Goal: Task Accomplishment & Management: Manage account settings

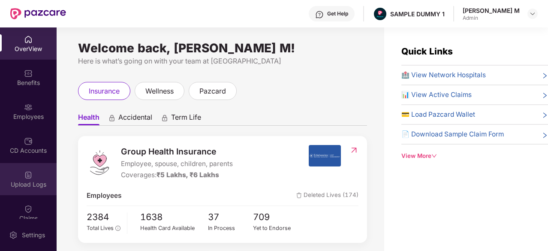
scroll to position [106, 0]
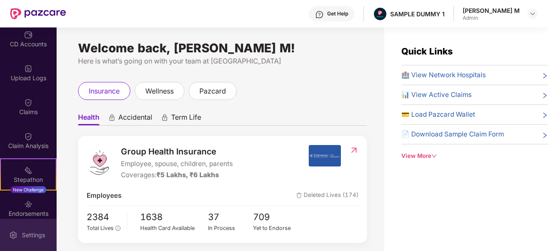
click at [33, 231] on div "Settings" at bounding box center [33, 235] width 28 height 9
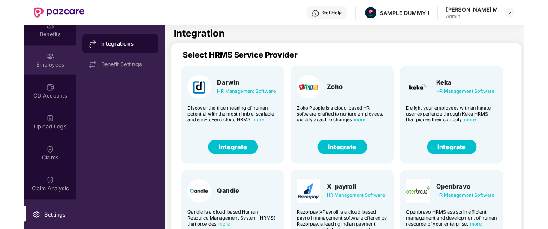
scroll to position [98, 0]
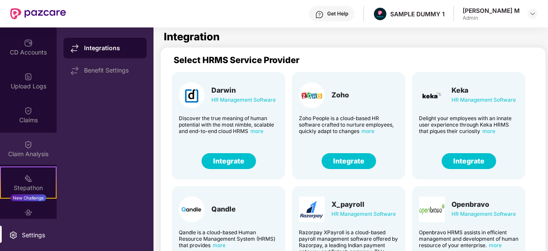
click at [28, 150] on div "Claim Analysis" at bounding box center [28, 154] width 57 height 9
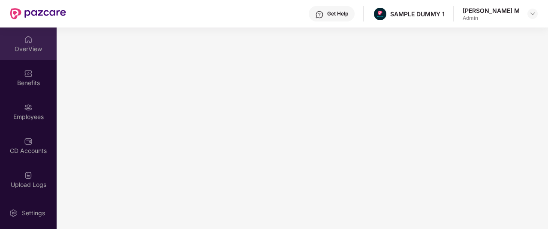
click at [30, 43] on img at bounding box center [28, 39] width 9 height 9
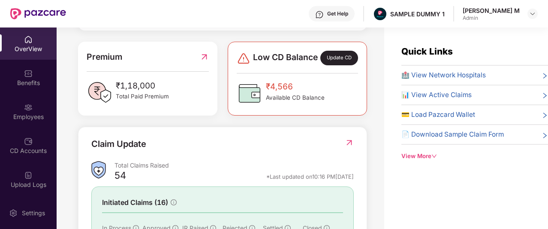
scroll to position [213, 0]
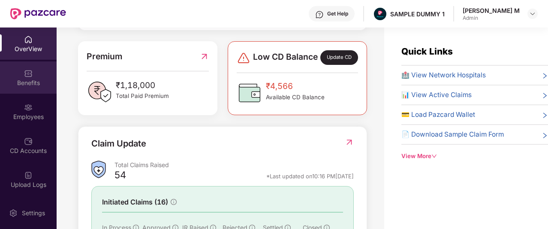
click at [24, 74] on img at bounding box center [28, 73] width 9 height 9
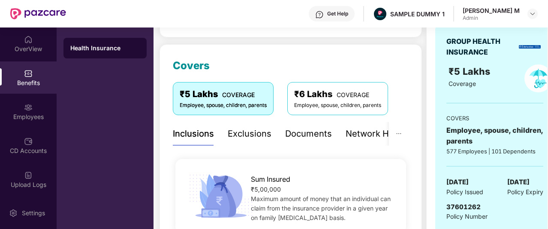
scroll to position [94, 0]
click at [309, 132] on div "Documents" at bounding box center [308, 133] width 47 height 13
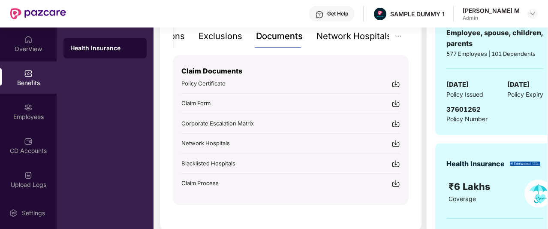
scroll to position [193, 0]
click at [369, 36] on div "Network Hospitals" at bounding box center [354, 35] width 75 height 13
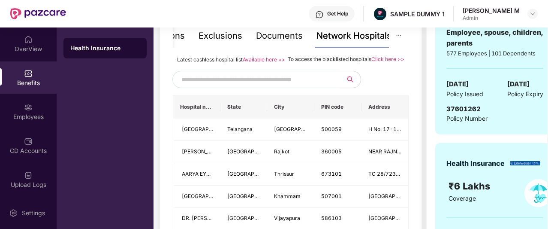
click at [263, 82] on input "text" at bounding box center [254, 79] width 147 height 13
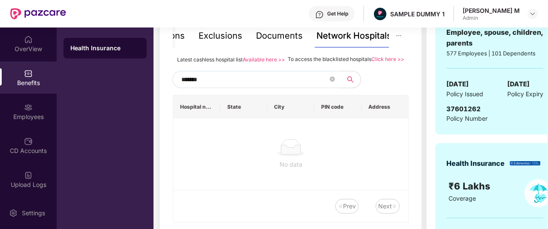
click at [184, 86] on input "*******" at bounding box center [254, 79] width 147 height 13
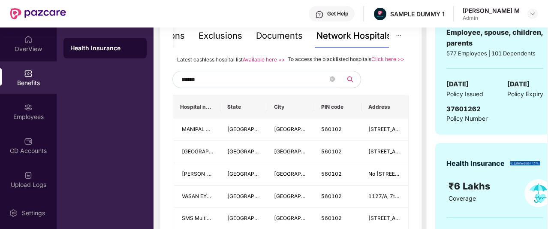
click at [220, 86] on input "******" at bounding box center [254, 79] width 147 height 13
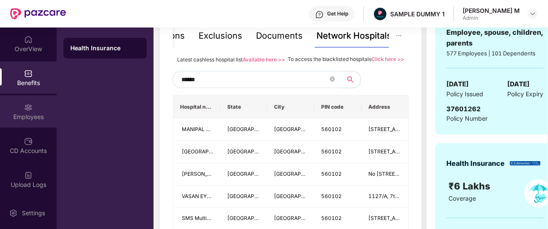
type input "******"
click at [27, 109] on img at bounding box center [28, 107] width 9 height 9
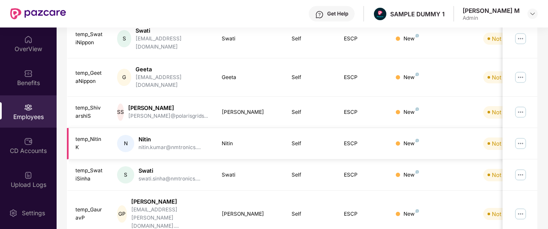
scroll to position [0, 0]
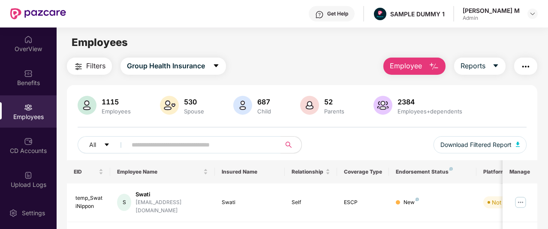
click at [396, 70] on span "Employee" at bounding box center [406, 65] width 32 height 11
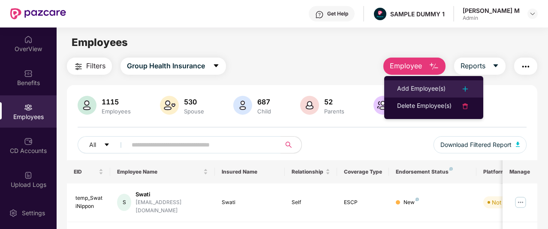
click at [397, 84] on div "Add Employee(s)" at bounding box center [421, 89] width 48 height 10
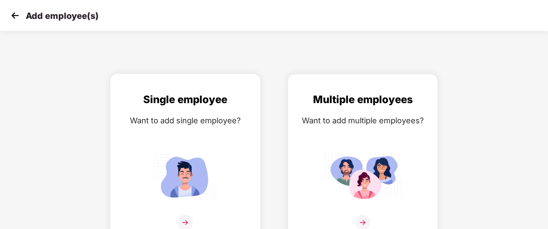
click at [189, 142] on div "Single employee Want to add single employee?" at bounding box center [185, 165] width 132 height 149
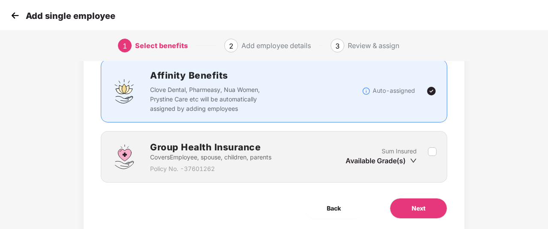
scroll to position [61, 0]
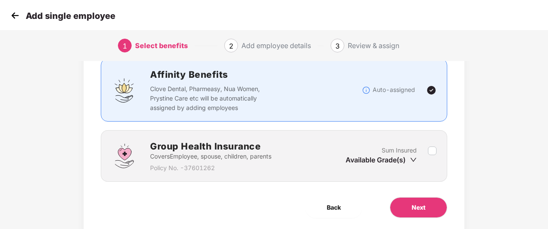
click at [433, 156] on label at bounding box center [432, 155] width 9 height 21
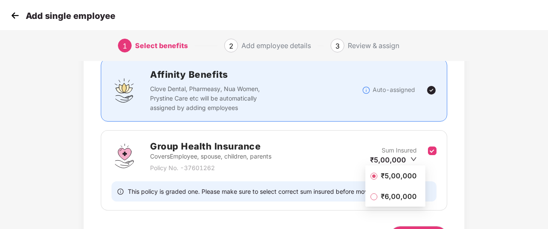
scroll to position [116, 0]
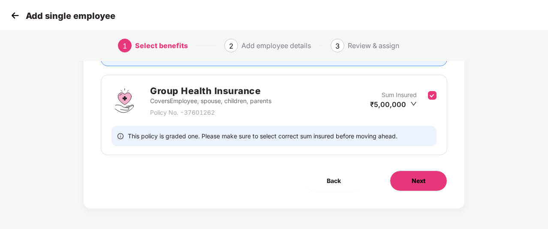
click at [437, 187] on button "Next" at bounding box center [418, 180] width 57 height 21
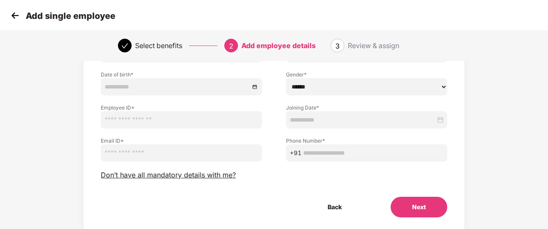
scroll to position [88, 0]
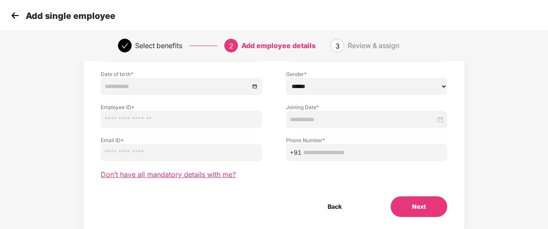
click at [211, 173] on span "Don’t have all mandatory details with me?" at bounding box center [168, 174] width 135 height 9
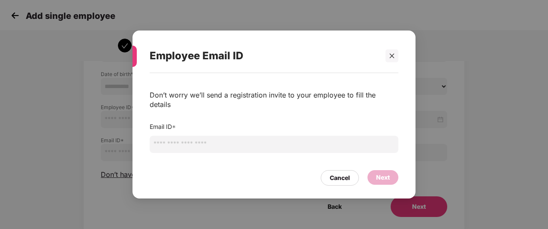
click at [249, 139] on input "email" at bounding box center [274, 144] width 249 height 17
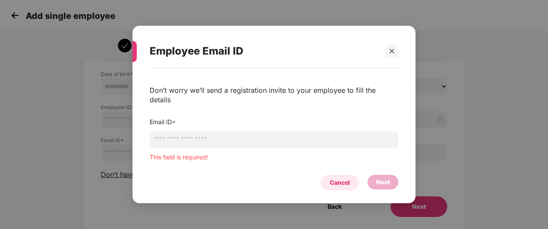
click at [329, 175] on div "Cancel" at bounding box center [340, 182] width 38 height 15
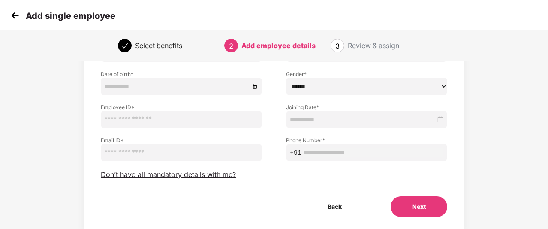
click at [14, 18] on img at bounding box center [15, 15] width 13 height 13
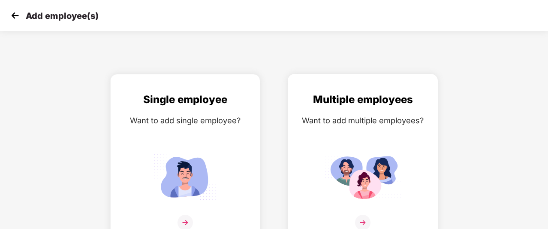
click at [316, 126] on div "Want to add multiple employees?" at bounding box center [363, 120] width 132 height 12
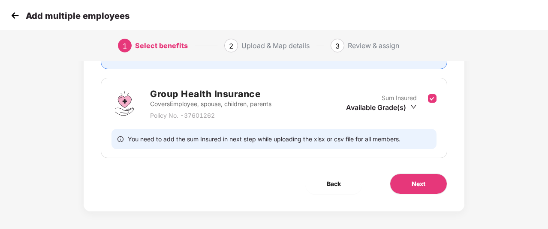
scroll to position [116, 0]
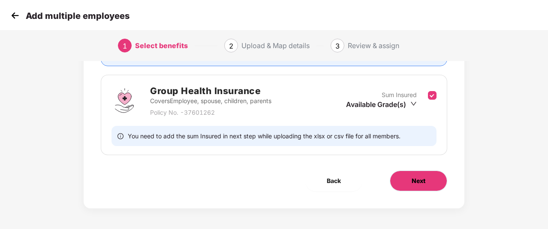
click at [430, 180] on button "Next" at bounding box center [418, 180] width 57 height 21
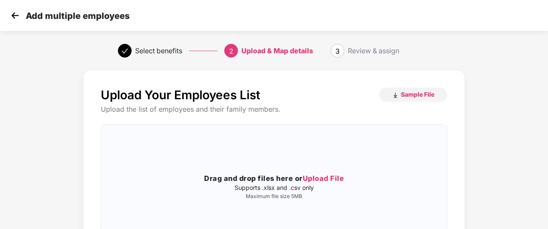
scroll to position [86, 0]
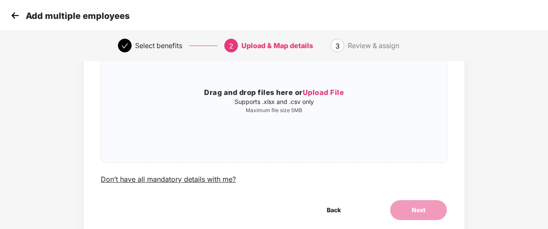
click at [15, 18] on img at bounding box center [15, 15] width 13 height 13
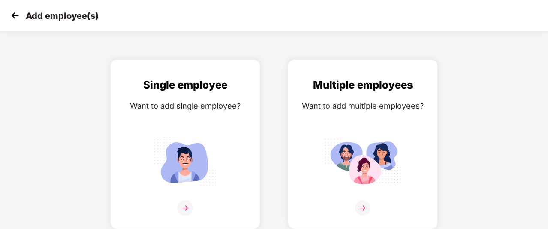
scroll to position [0, 0]
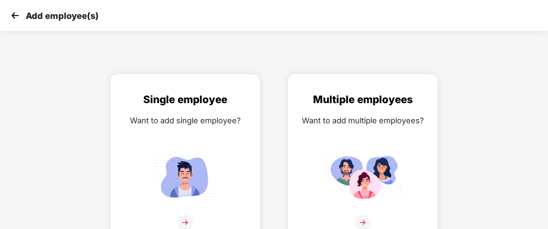
click at [15, 18] on img at bounding box center [15, 15] width 13 height 13
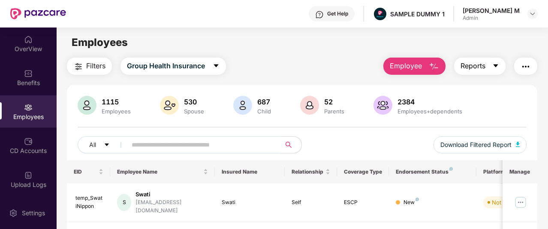
click at [475, 69] on span "Reports" at bounding box center [473, 65] width 25 height 11
click at [529, 71] on img "button" at bounding box center [526, 66] width 10 height 10
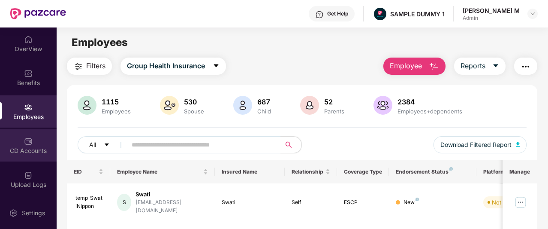
click at [48, 141] on div "CD Accounts" at bounding box center [28, 145] width 57 height 32
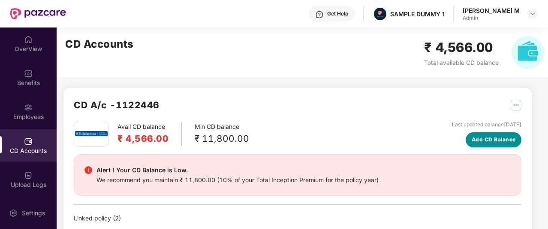
click at [477, 139] on span "Add CD Balance" at bounding box center [494, 140] width 44 height 8
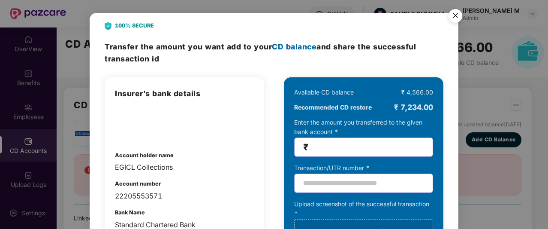
click at [457, 18] on img "Close" at bounding box center [456, 17] width 24 height 24
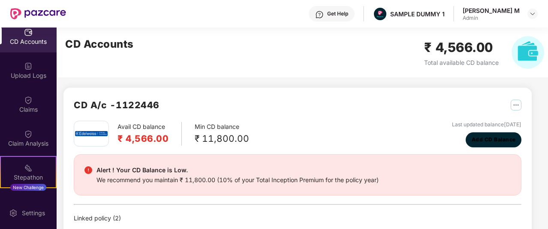
scroll to position [109, 0]
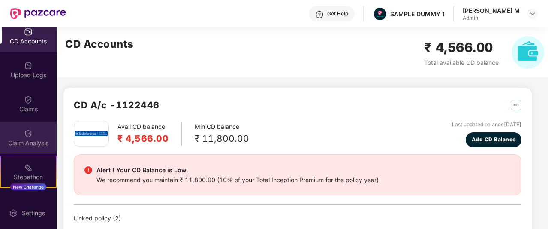
click at [24, 134] on img at bounding box center [28, 133] width 9 height 9
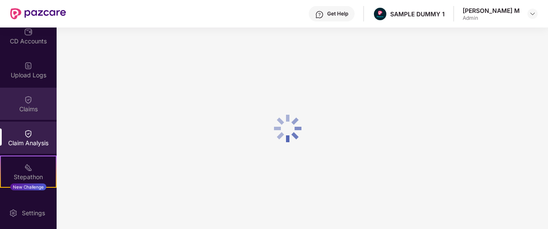
click at [15, 109] on div "Claims" at bounding box center [28, 109] width 57 height 9
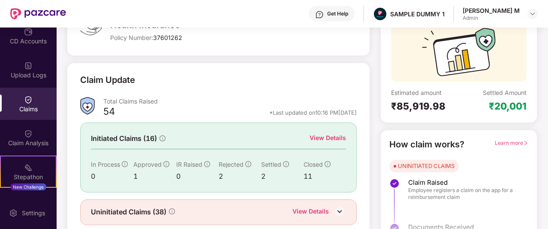
scroll to position [79, 0]
click at [321, 135] on div "View Details" at bounding box center [328, 137] width 36 height 9
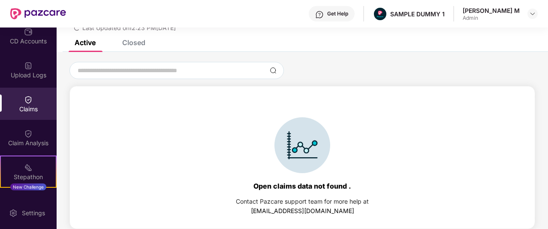
scroll to position [37, 0]
click at [124, 45] on div "Closed" at bounding box center [133, 42] width 23 height 9
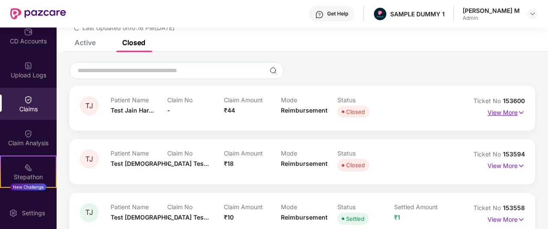
click at [490, 114] on p "View More" at bounding box center [506, 112] width 37 height 12
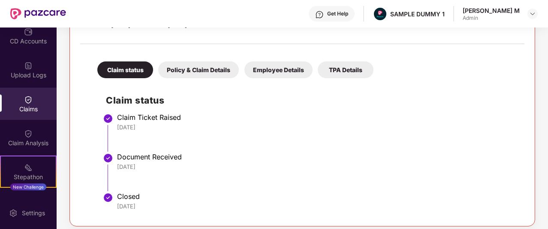
scroll to position [154, 0]
click at [195, 67] on div "Policy & Claim Details" at bounding box center [198, 69] width 81 height 17
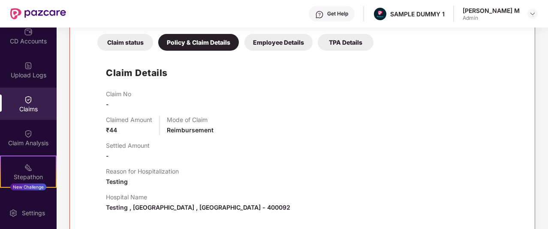
scroll to position [183, 0]
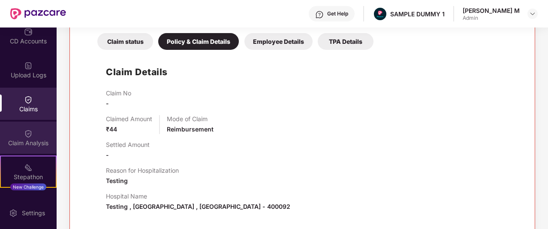
click at [13, 143] on div "Claim Analysis" at bounding box center [28, 143] width 57 height 9
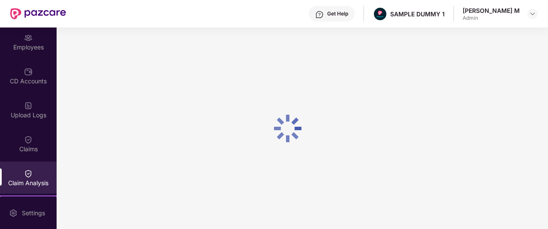
scroll to position [61, 0]
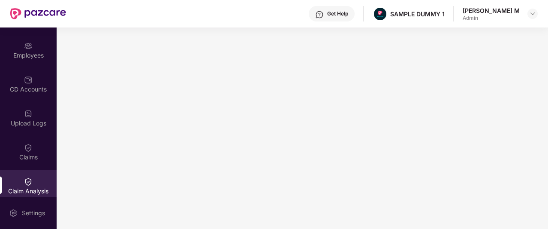
click at [348, 12] on div "Get Help" at bounding box center [337, 13] width 21 height 7
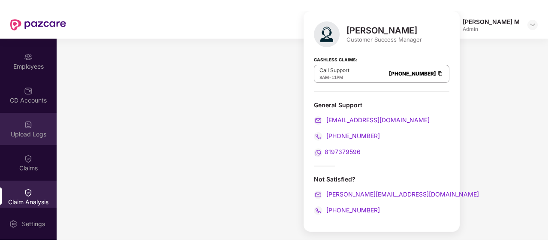
scroll to position [0, 0]
